Goal: Check status: Check status

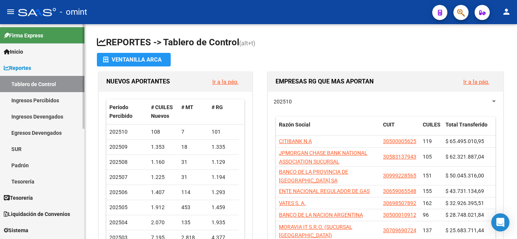
click at [54, 120] on link "Ingresos Devengados" at bounding box center [42, 117] width 84 height 16
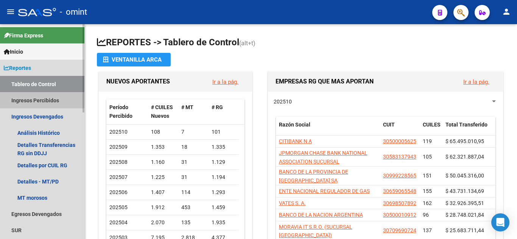
click at [47, 98] on link "Ingresos Percibidos" at bounding box center [42, 100] width 84 height 16
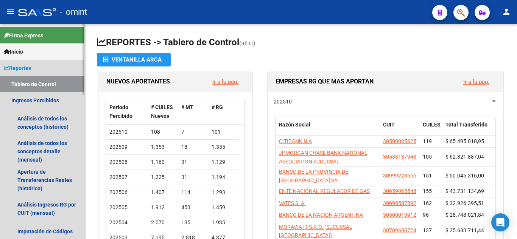
click at [8, 81] on link "Tablero de Control" at bounding box center [42, 84] width 84 height 16
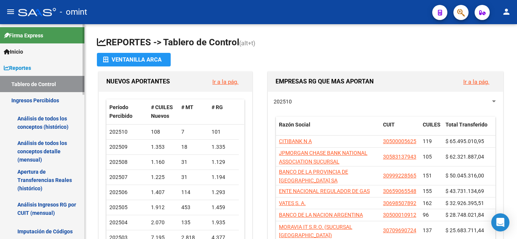
click at [17, 67] on span "Reportes" at bounding box center [17, 68] width 27 height 8
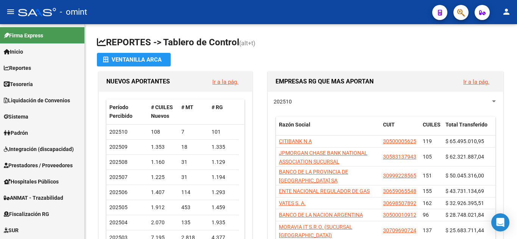
click at [465, 12] on icon "button" at bounding box center [461, 12] width 8 height 9
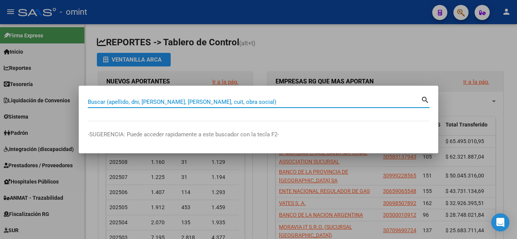
paste input "24316623359"
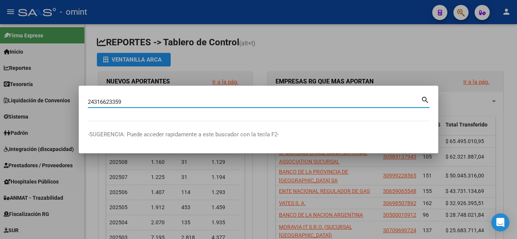
click at [419, 102] on input "24316623359" at bounding box center [254, 102] width 333 height 7
type input "24316623359"
click at [423, 100] on mat-icon "search" at bounding box center [425, 99] width 9 height 9
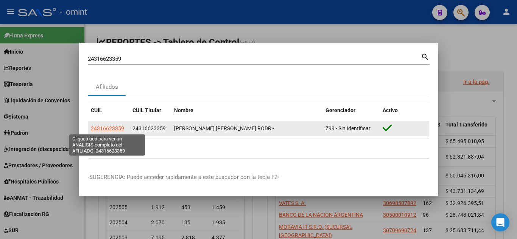
click at [100, 127] on span "24316623359" at bounding box center [107, 129] width 33 height 6
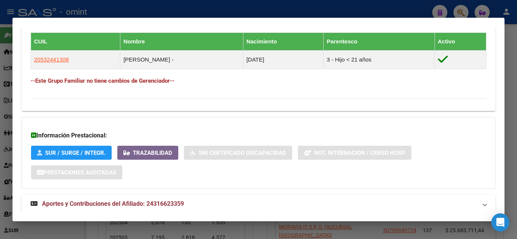
scroll to position [436, 0]
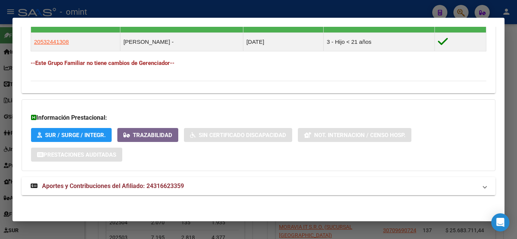
click at [115, 188] on span "Aportes y Contribuciones del Afiliado: 24316623359" at bounding box center [113, 186] width 142 height 7
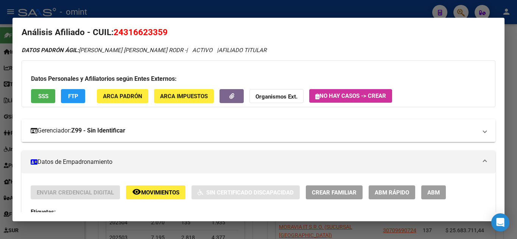
scroll to position [0, 0]
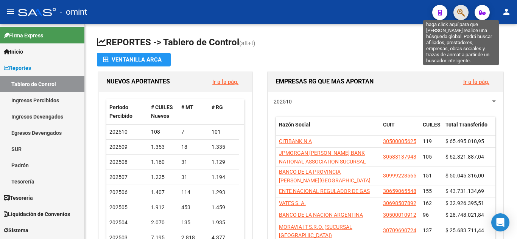
click at [461, 10] on icon "button" at bounding box center [461, 12] width 8 height 9
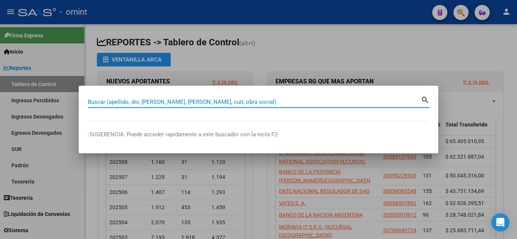
paste input "20430817222"
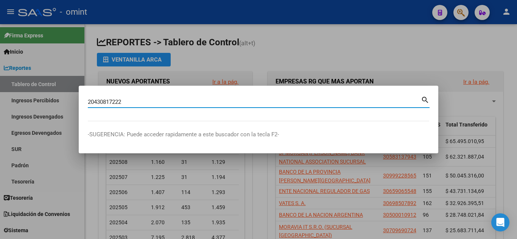
type input "20430817222"
